Goal: Find specific page/section: Find specific page/section

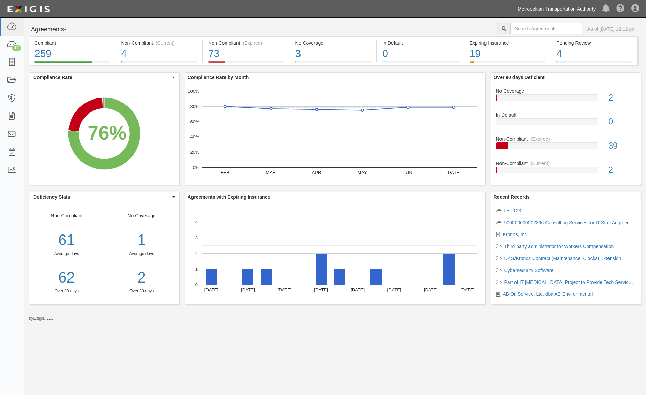
click at [538, 10] on link "Metropolitan Transportation Authority" at bounding box center [556, 9] width 85 height 14
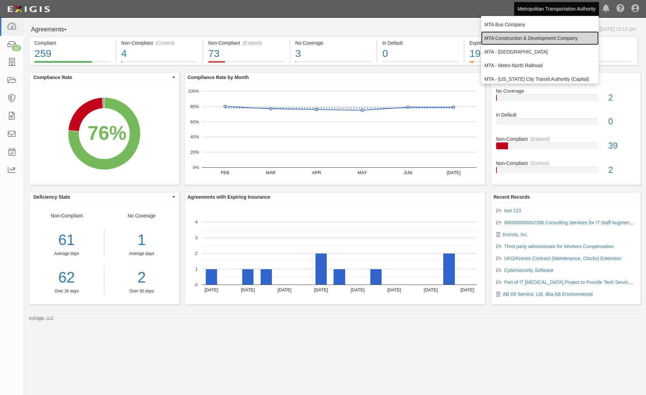
click at [532, 40] on link "MTA Construction & Development Company" at bounding box center [540, 38] width 118 height 14
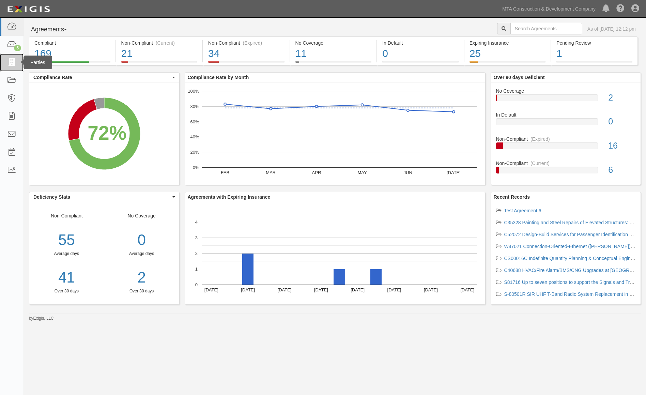
click at [12, 63] on icon at bounding box center [12, 63] width 10 height 8
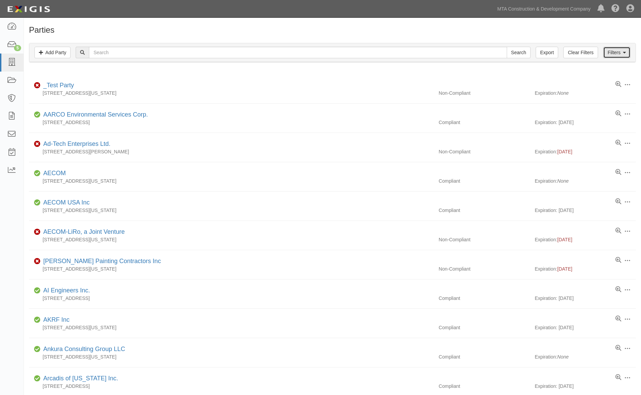
drag, startPoint x: 629, startPoint y: 52, endPoint x: 608, endPoint y: 56, distance: 21.3
click at [628, 52] on link "Filters" at bounding box center [616, 53] width 27 height 12
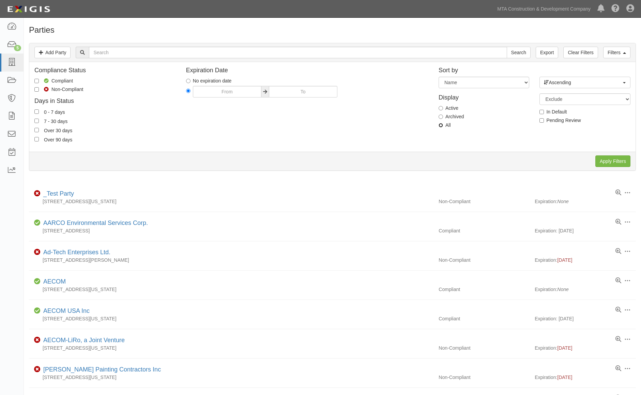
click at [443, 123] on input "All" at bounding box center [440, 125] width 4 height 4
radio input "true"
click at [135, 54] on input "text" at bounding box center [298, 53] width 418 height 12
type input "jacobs"
click at [507, 47] on input "Search" at bounding box center [519, 53] width 24 height 12
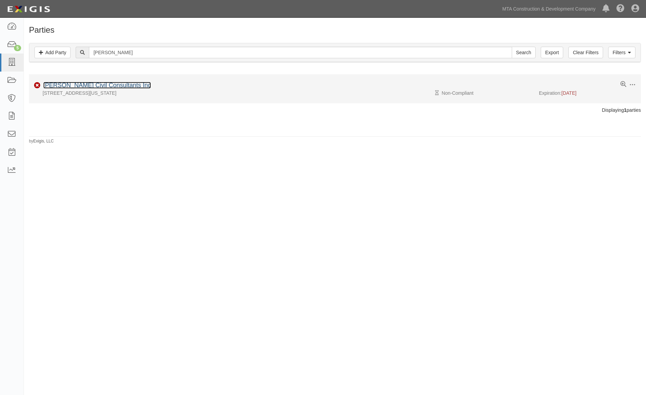
click at [106, 87] on link "Jacobs Civil Consultants Inc" at bounding box center [97, 85] width 108 height 7
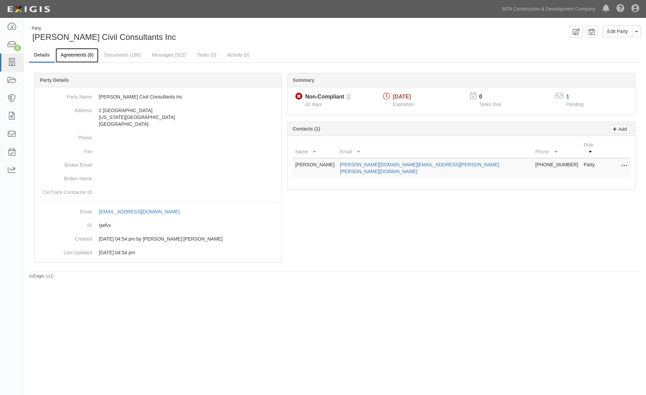
click at [83, 59] on link "Agreements (6)" at bounding box center [77, 55] width 43 height 15
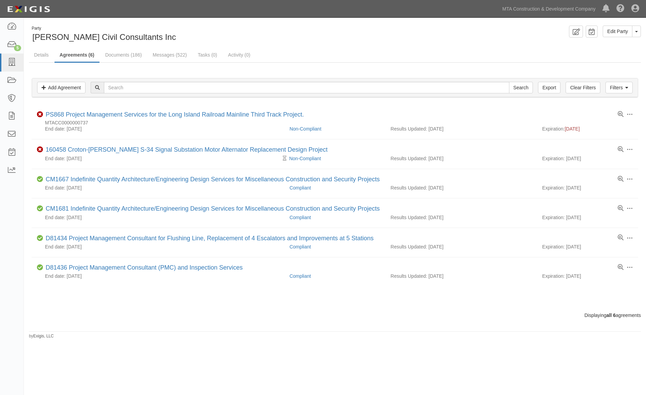
click at [140, 327] on div "Party Jacobs Civil Consultants Inc Edit Party Toggle Party Dropdown View Audit …" at bounding box center [335, 182] width 622 height 313
click at [557, 10] on link "MTA Construction & Development Company" at bounding box center [549, 9] width 100 height 14
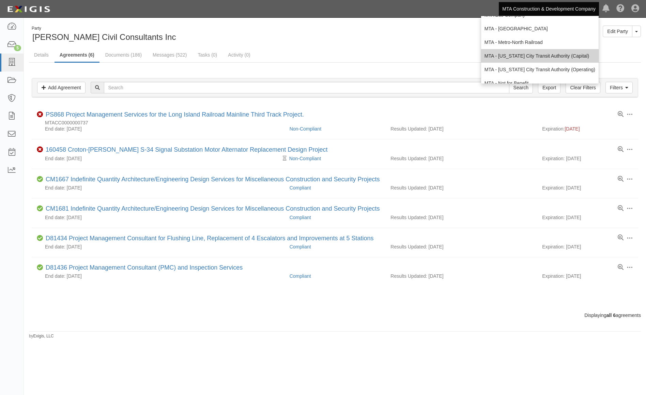
scroll to position [45, 0]
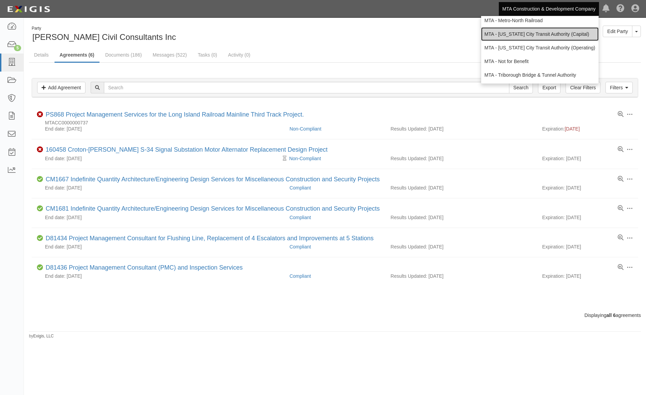
click at [557, 34] on link "MTA - [US_STATE] City Transit Authority (Capital)" at bounding box center [540, 34] width 118 height 14
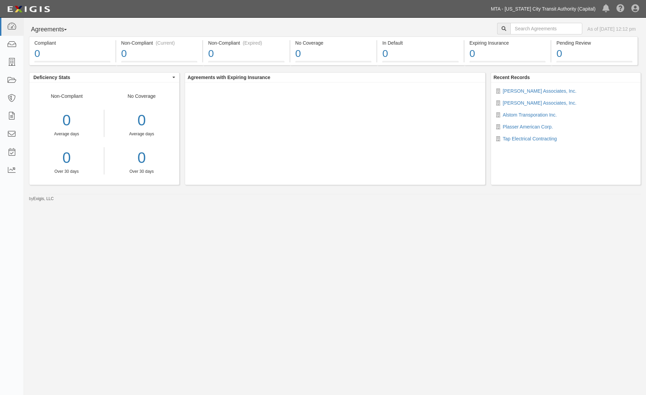
click at [569, 8] on link "MTA - [US_STATE] City Transit Authority (Capital)" at bounding box center [543, 9] width 111 height 14
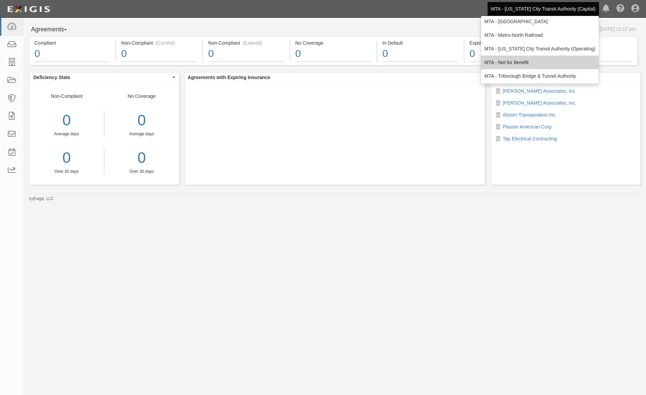
scroll to position [45, 0]
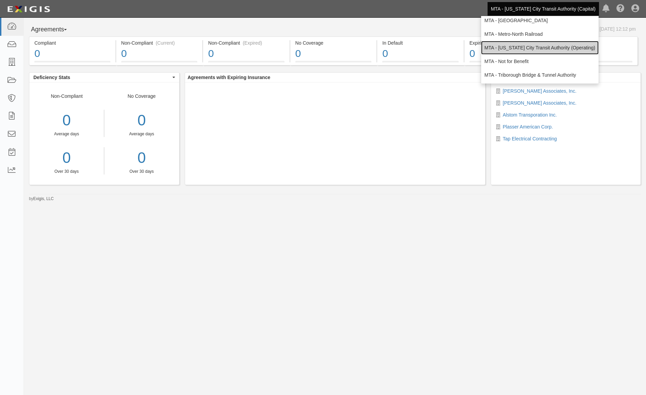
click at [544, 47] on link "MTA - [US_STATE] City Transit Authority (Operating)" at bounding box center [540, 48] width 118 height 14
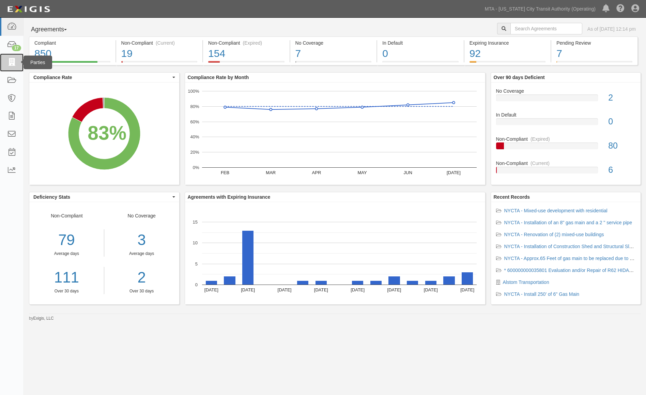
click at [11, 64] on icon at bounding box center [12, 63] width 10 height 8
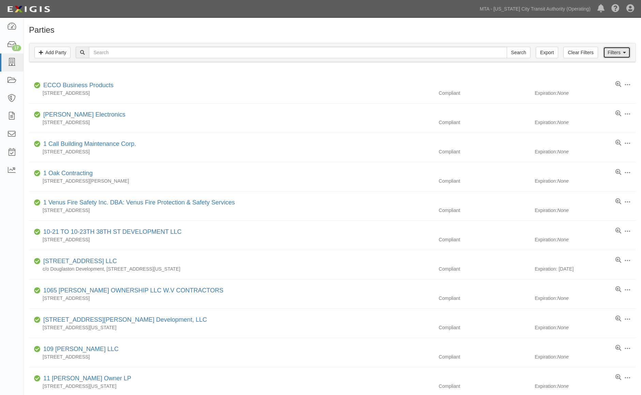
click at [621, 56] on link "Filters" at bounding box center [616, 53] width 27 height 12
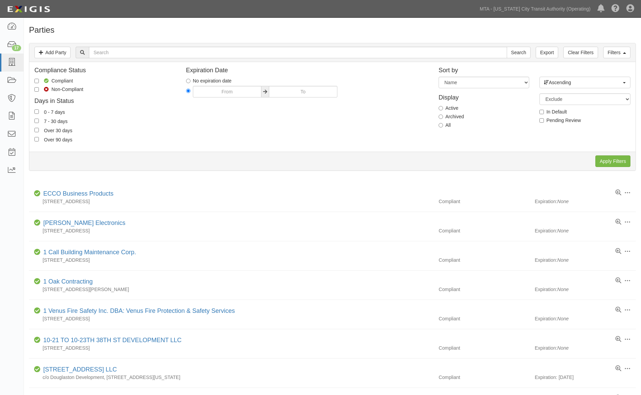
click at [443, 128] on label "All" at bounding box center [444, 125] width 12 height 7
click at [443, 127] on input "All" at bounding box center [440, 125] width 4 height 4
radio input "true"
click at [183, 50] on input "text" at bounding box center [298, 53] width 418 height 12
type input "jacobs"
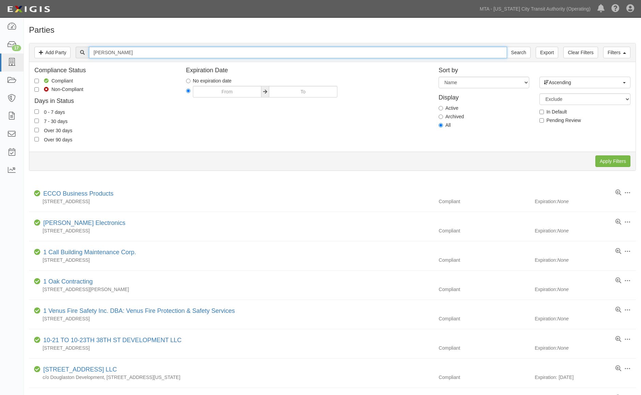
click at [507, 47] on input "Search" at bounding box center [519, 53] width 24 height 12
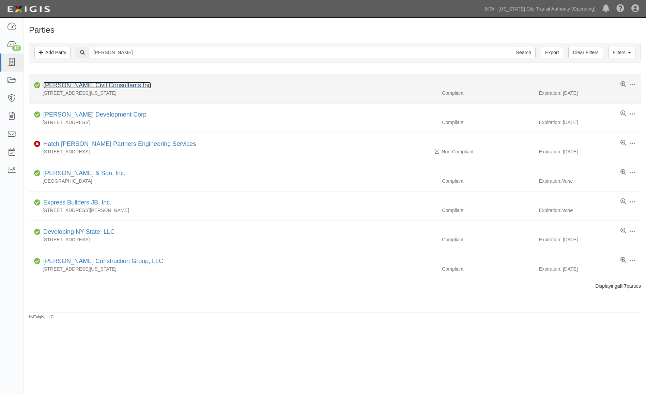
click at [86, 86] on link "Jacobs Civil Consultants Inc" at bounding box center [97, 85] width 108 height 7
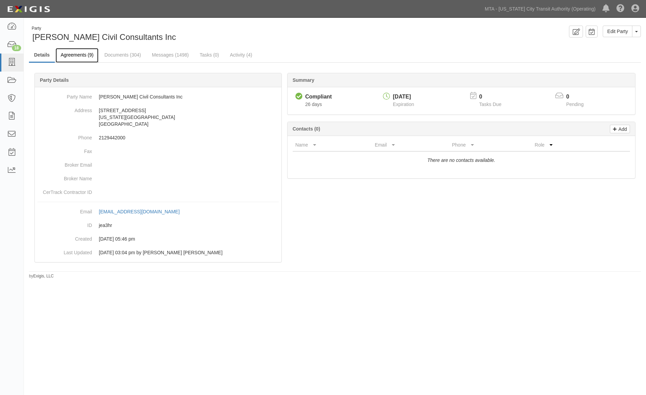
click at [88, 56] on link "Agreements (9)" at bounding box center [77, 55] width 43 height 15
